Goal: Task Accomplishment & Management: Manage account settings

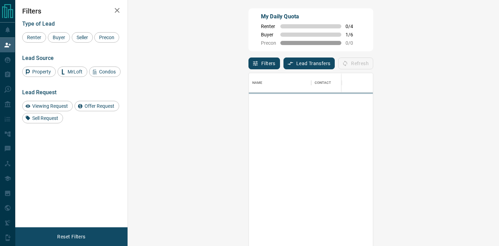
scroll to position [186, 357]
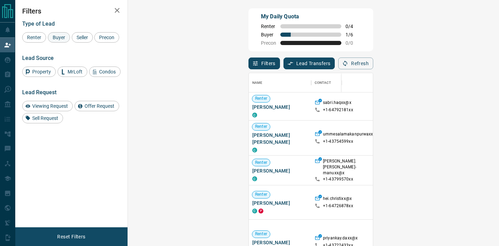
click at [62, 35] on span "Buyer" at bounding box center [58, 38] width 17 height 6
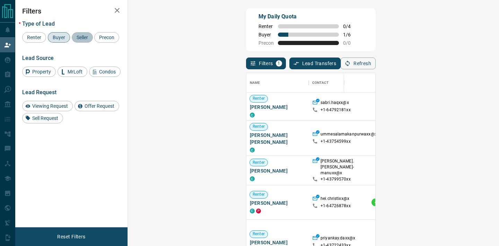
click at [78, 37] on span "Seller" at bounding box center [82, 38] width 16 height 6
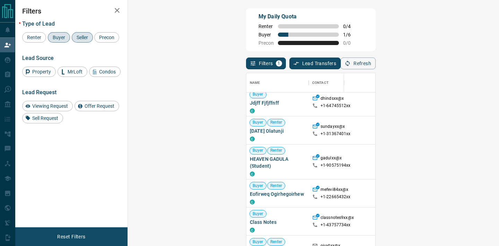
scroll to position [202, 0]
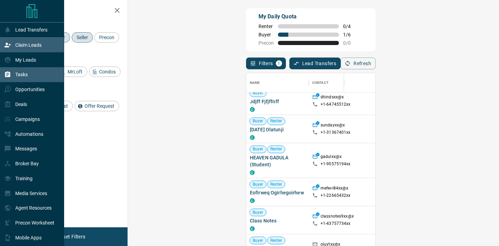
click at [27, 77] on p "Tasks" at bounding box center [21, 75] width 12 height 6
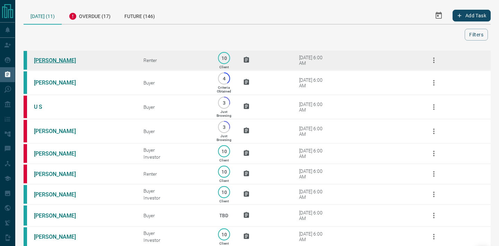
click at [73, 61] on link "[PERSON_NAME]" at bounding box center [60, 60] width 52 height 7
click at [432, 61] on icon "button" at bounding box center [434, 60] width 8 height 8
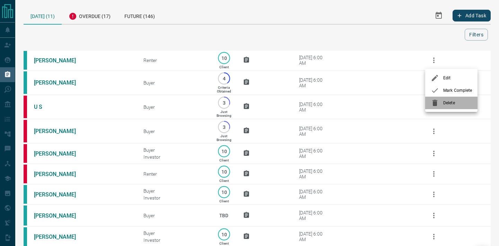
click at [441, 103] on div at bounding box center [437, 103] width 12 height 8
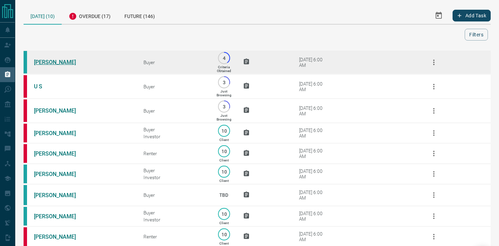
click at [55, 65] on link "[PERSON_NAME]" at bounding box center [60, 62] width 52 height 7
click at [434, 61] on icon "button" at bounding box center [434, 62] width 8 height 8
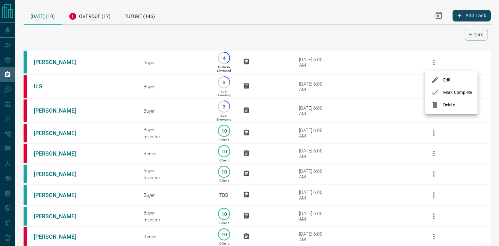
click at [440, 107] on div at bounding box center [437, 105] width 12 height 8
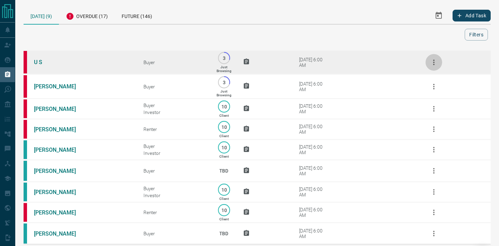
click at [434, 66] on icon "button" at bounding box center [434, 62] width 8 height 8
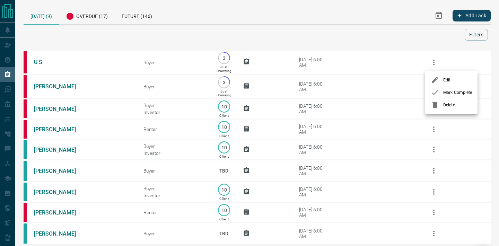
click at [439, 106] on icon at bounding box center [435, 105] width 8 height 8
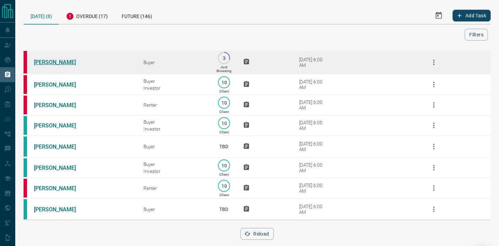
click at [44, 65] on link "[PERSON_NAME]" at bounding box center [60, 62] width 52 height 7
click at [432, 64] on icon "button" at bounding box center [434, 62] width 8 height 8
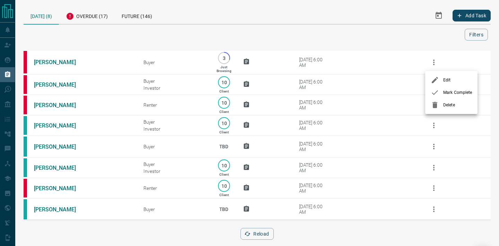
click at [448, 109] on li "Delete" at bounding box center [452, 105] width 52 height 12
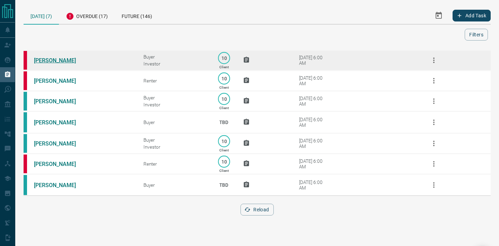
click at [45, 60] on link "[PERSON_NAME]" at bounding box center [60, 60] width 52 height 7
